Goal: Task Accomplishment & Management: Manage account settings

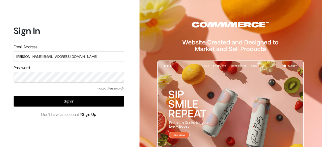
type input "[PERSON_NAME][EMAIL_ADDRESS][DOMAIN_NAME]"
click at [55, 83] on form "Sign In Email Address [PERSON_NAME][EMAIL_ADDRESS][DOMAIN_NAME] Password Forgot…" at bounding box center [69, 71] width 111 height 92
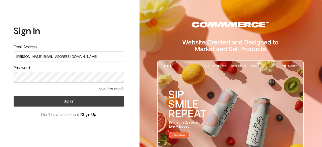
click at [60, 100] on button "Sign In" at bounding box center [69, 101] width 111 height 11
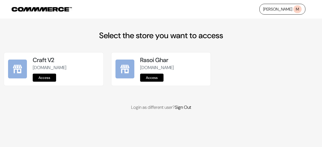
click at [43, 79] on link "Access" at bounding box center [44, 78] width 23 height 8
